Goal: Task Accomplishment & Management: Manage account settings

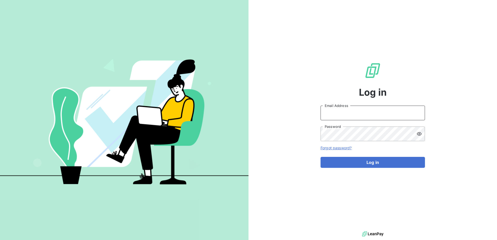
click at [347, 119] on input "Email Address" at bounding box center [372, 112] width 104 height 15
type input "[PERSON_NAME][EMAIL_ADDRESS][PERSON_NAME][PERSON_NAME][DOMAIN_NAME]"
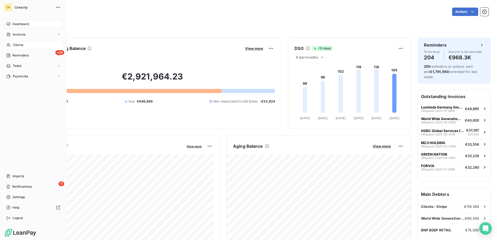
click at [19, 48] on div "Clients" at bounding box center [33, 45] width 58 height 8
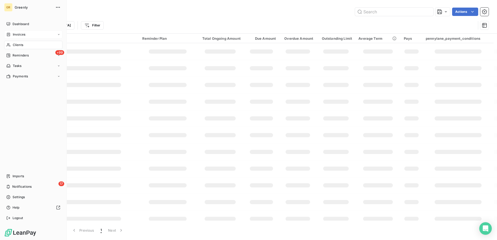
click at [23, 35] on span "Invoices" at bounding box center [19, 34] width 13 height 5
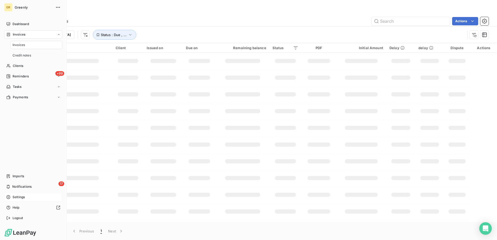
click at [33, 195] on div "Settings" at bounding box center [33, 197] width 58 height 8
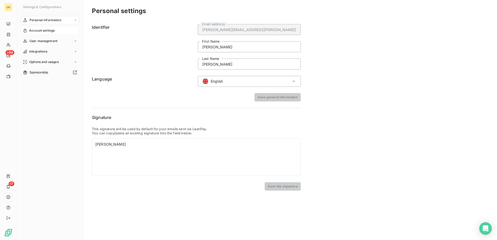
click at [57, 31] on div "Account settings" at bounding box center [50, 30] width 58 height 8
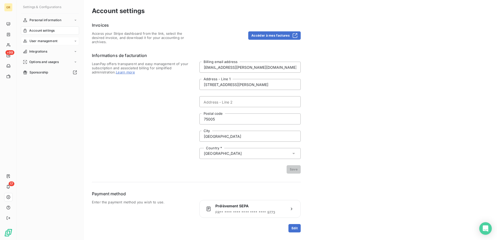
click at [54, 42] on span "User management" at bounding box center [43, 41] width 28 height 5
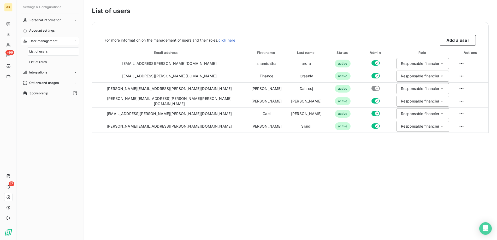
click at [48, 52] on div "List of users" at bounding box center [53, 51] width 52 height 8
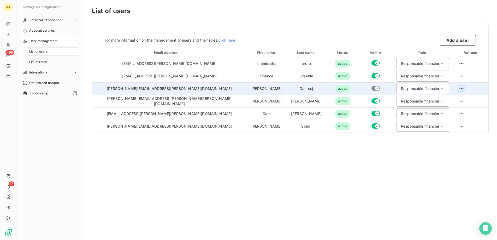
click at [450, 86] on html "GR +99 17 Settings & Configurations Personal information Account settings User …" at bounding box center [248, 120] width 497 height 240
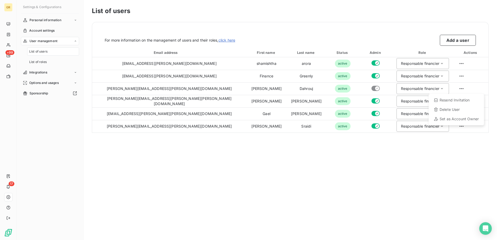
click at [367, 174] on html "GR +99 17 Settings & Configurations Personal information Account settings User …" at bounding box center [248, 120] width 497 height 240
click at [459, 43] on button "Add a user" at bounding box center [458, 40] width 36 height 11
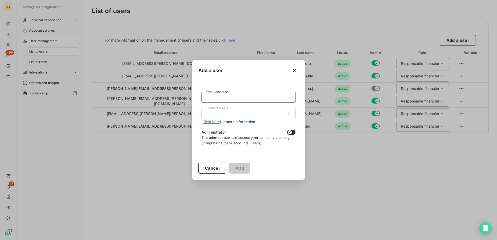
click at [240, 97] on input "Email address" at bounding box center [248, 97] width 94 height 11
paste input "[PERSON_NAME][EMAIL_ADDRESS][PERSON_NAME][DOMAIN_NAME]"
type input "[PERSON_NAME][EMAIL_ADDRESS][PERSON_NAME][DOMAIN_NAME]"
click at [241, 75] on div "Add a user" at bounding box center [248, 70] width 113 height 21
click at [238, 116] on div "Select a role" at bounding box center [248, 113] width 94 height 11
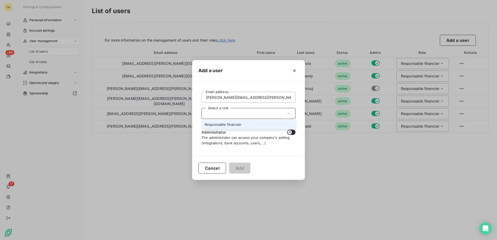
click at [237, 126] on li "Responsable financier" at bounding box center [248, 124] width 94 height 9
click at [245, 128] on form "[PERSON_NAME][EMAIL_ADDRESS][PERSON_NAME][DOMAIN_NAME] Email address Select a r…" at bounding box center [248, 118] width 94 height 53
click at [289, 133] on icon "button" at bounding box center [290, 132] width 4 height 4
checkbox input "true"
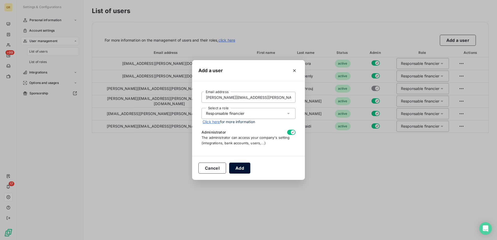
click at [243, 168] on button "Add" at bounding box center [239, 167] width 21 height 11
